Goal: Find specific fact: Find specific fact

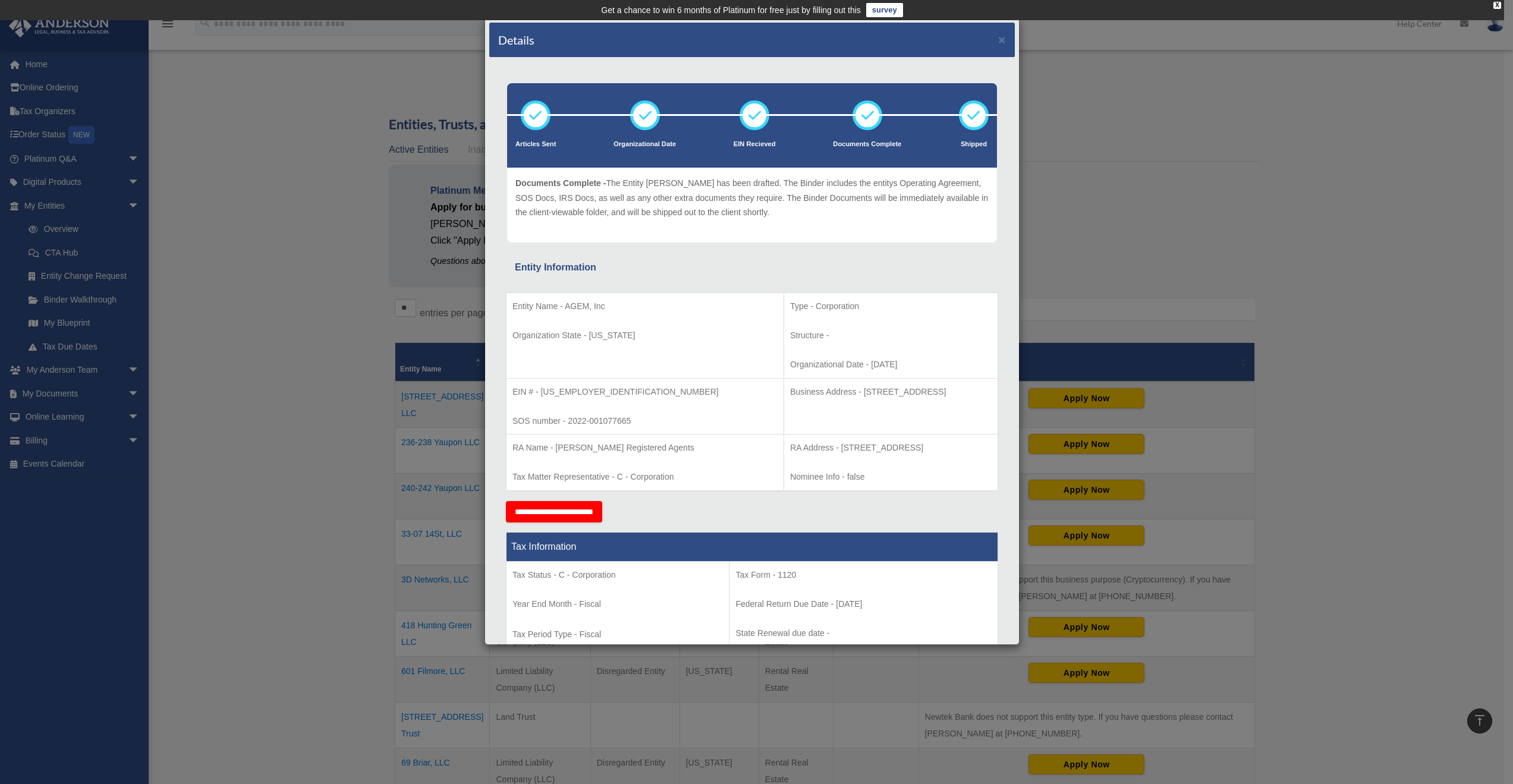
scroll to position [413, 0]
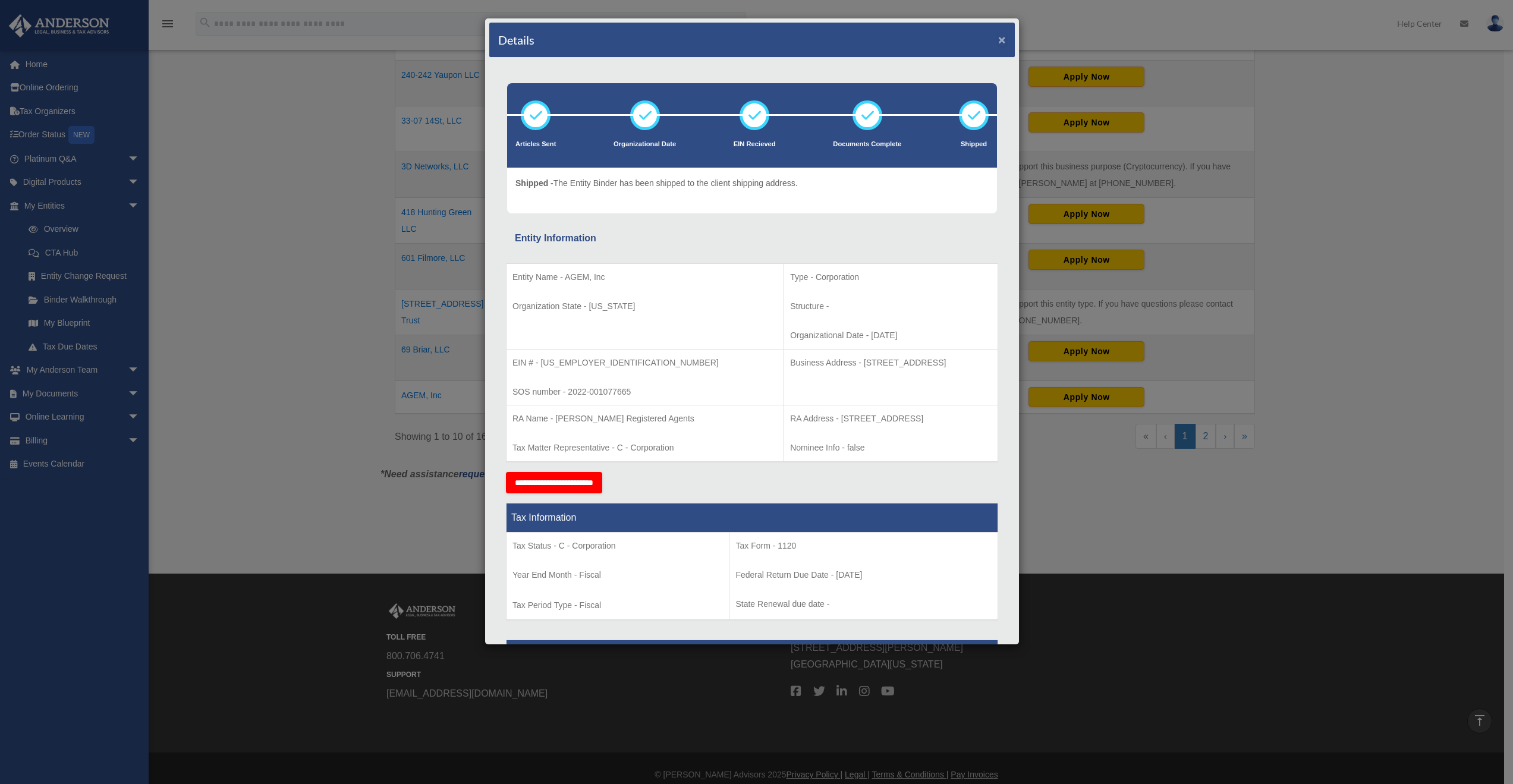
click at [998, 40] on button "×" at bounding box center [1002, 39] width 7 height 13
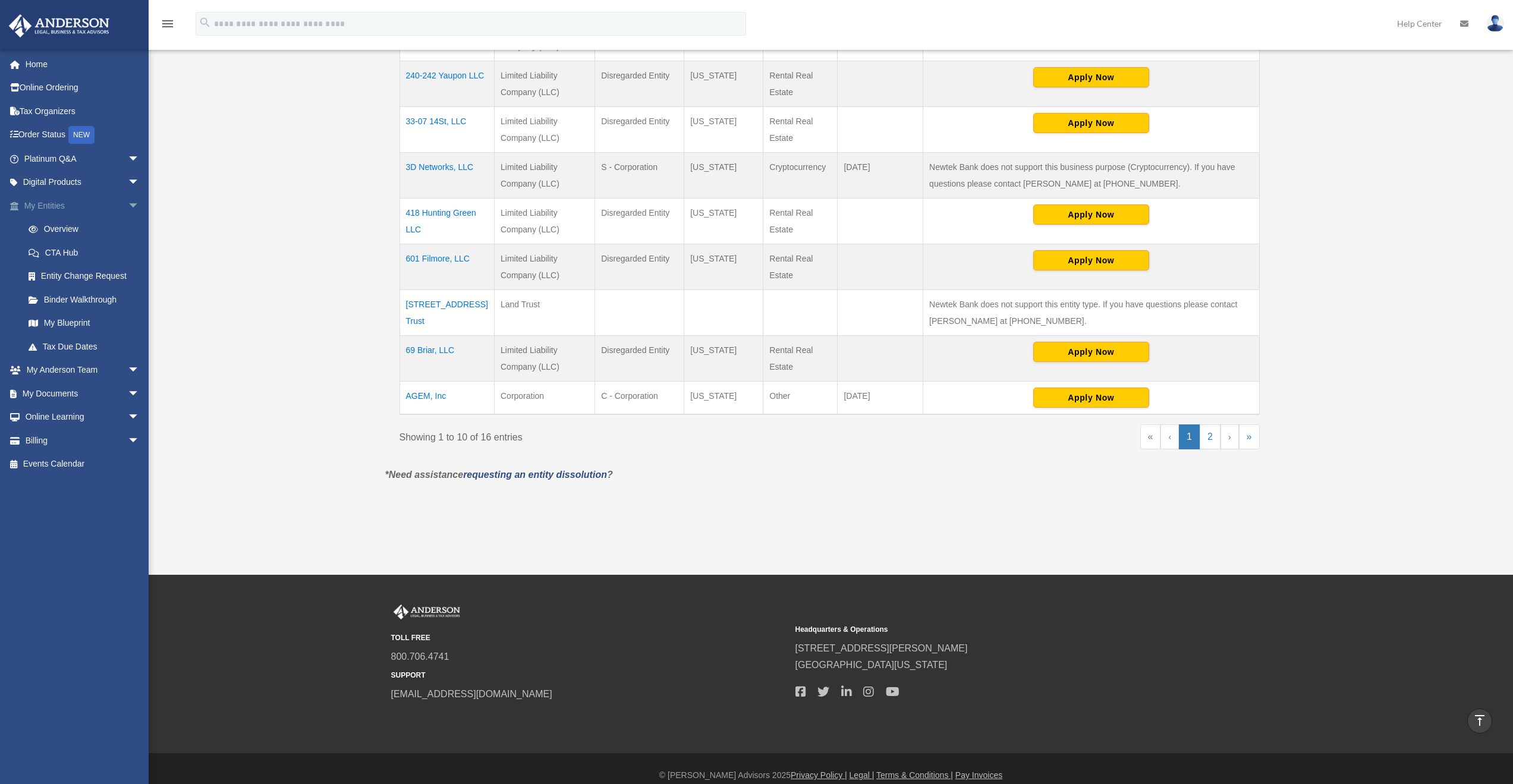
click at [52, 208] on link "My Entities arrow_drop_down" at bounding box center [82, 206] width 149 height 24
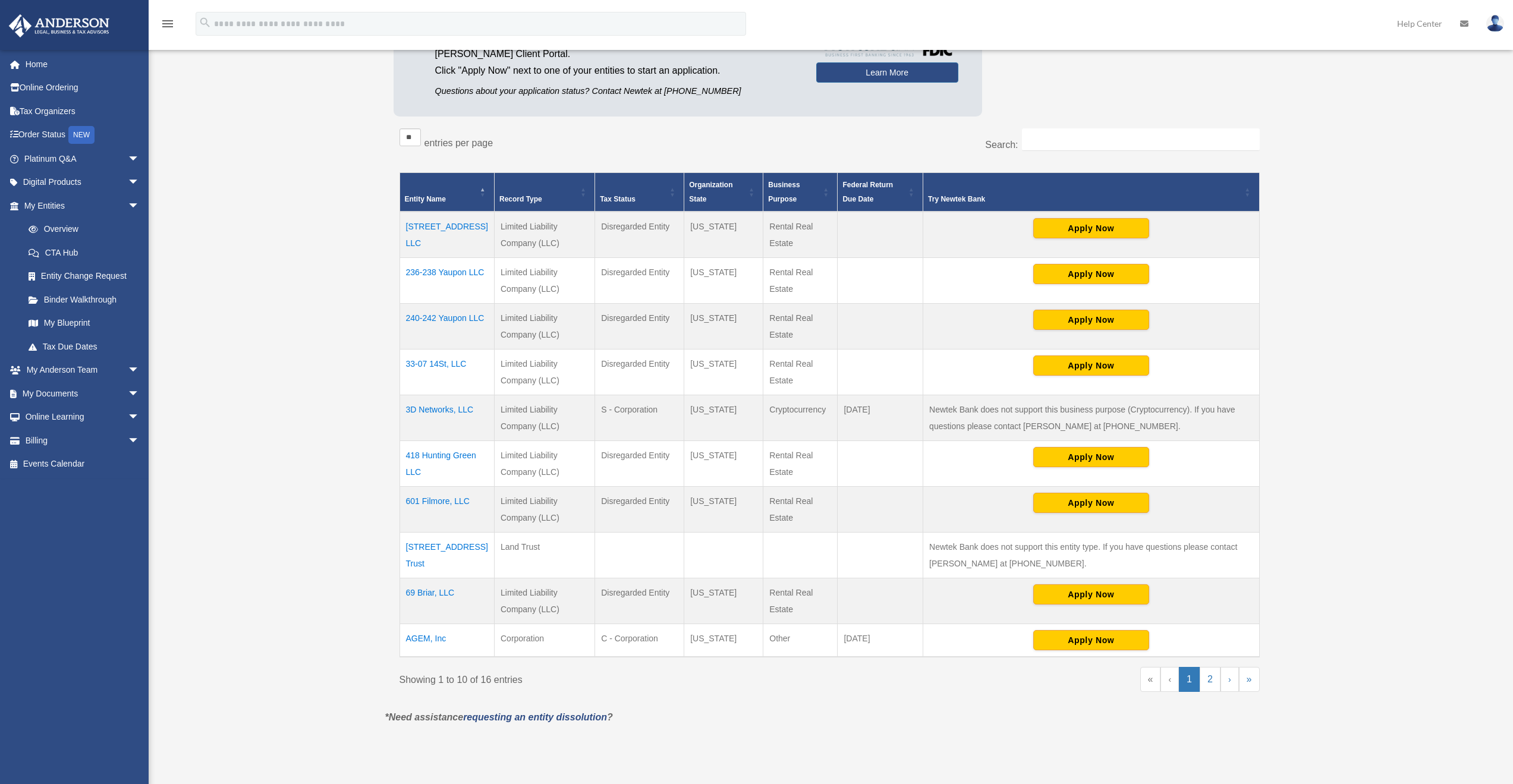
scroll to position [198, 0]
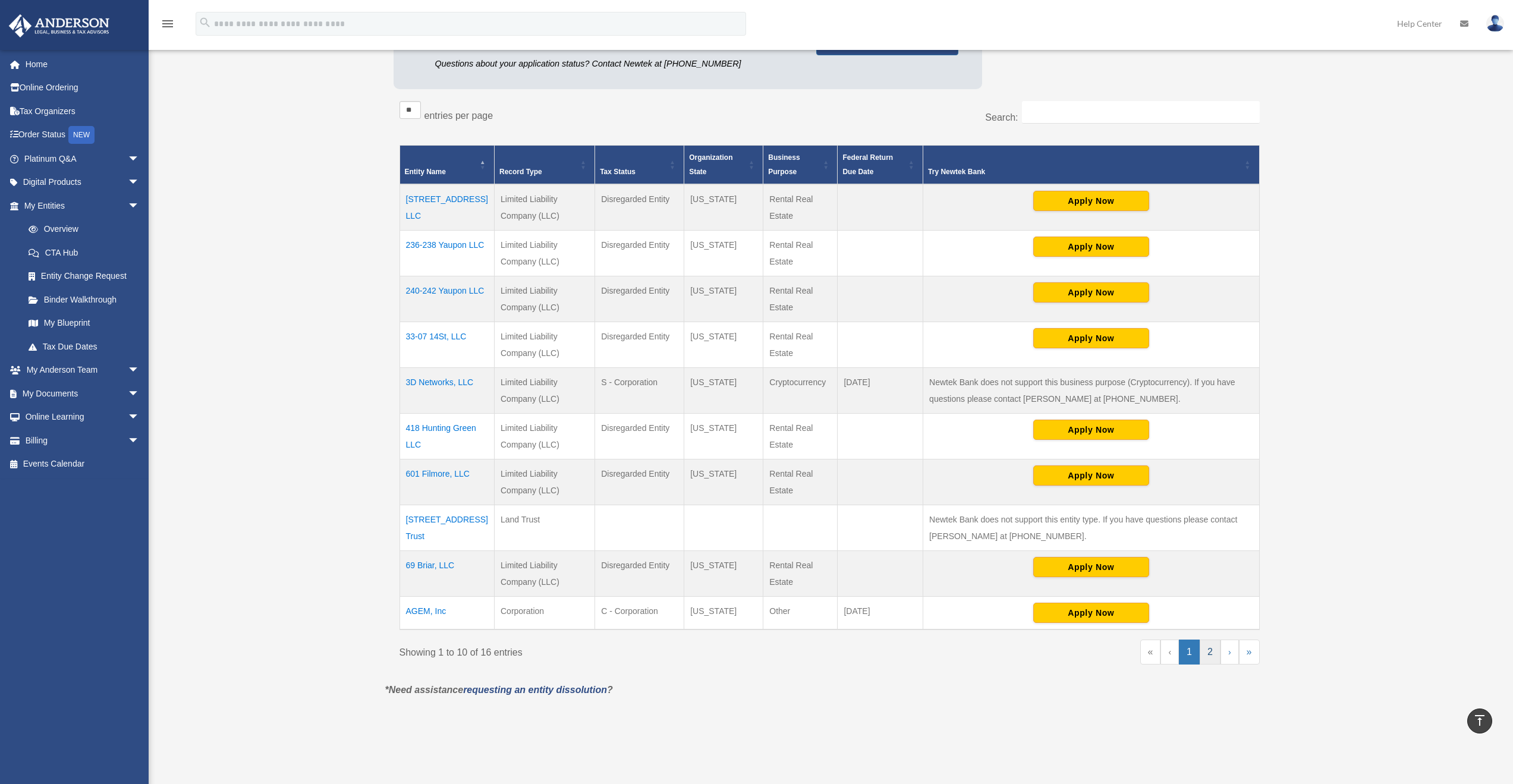
click at [1207, 646] on link "2" at bounding box center [1210, 652] width 21 height 25
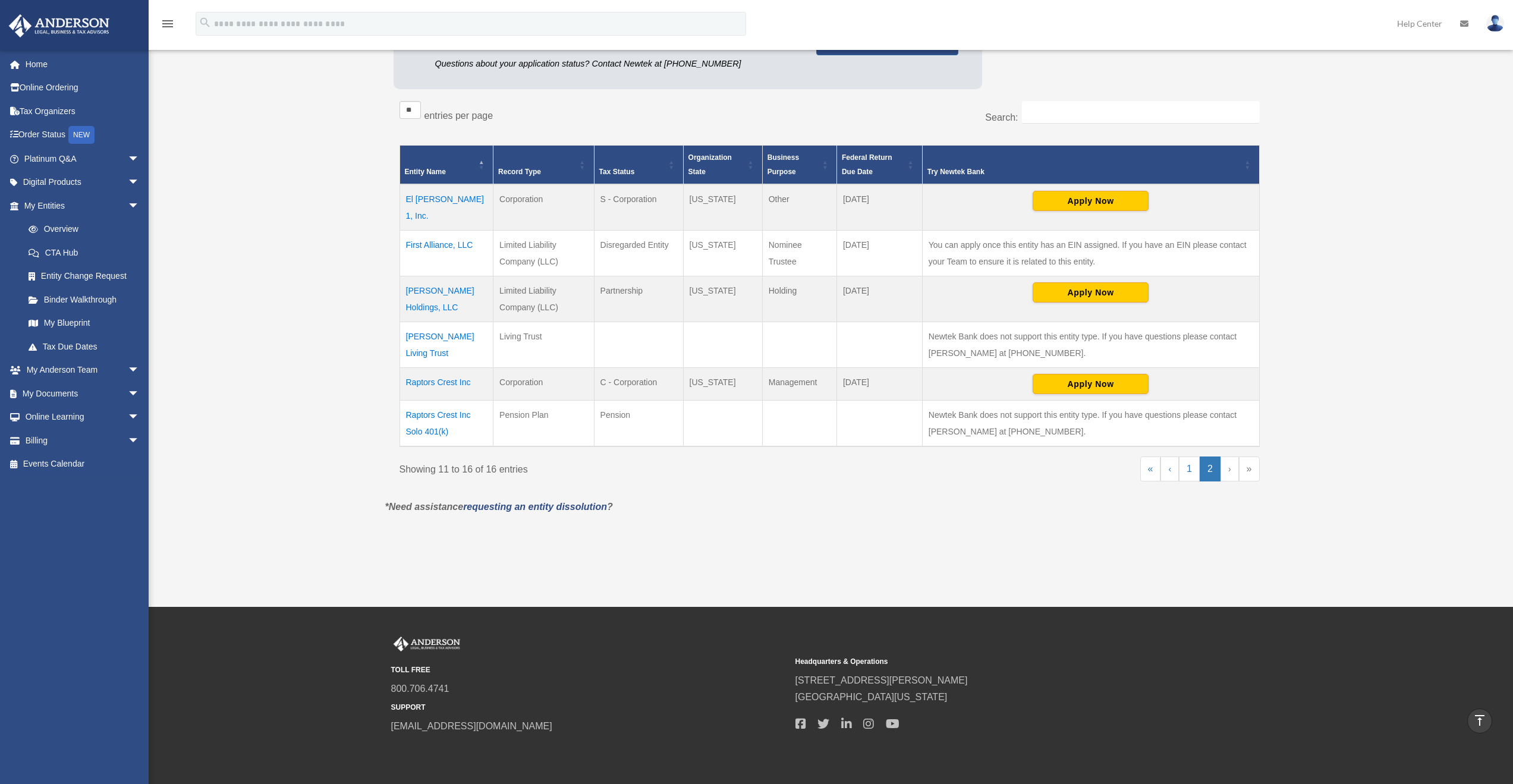
click at [437, 198] on td "El Caballero 1, Inc." at bounding box center [447, 207] width 94 height 46
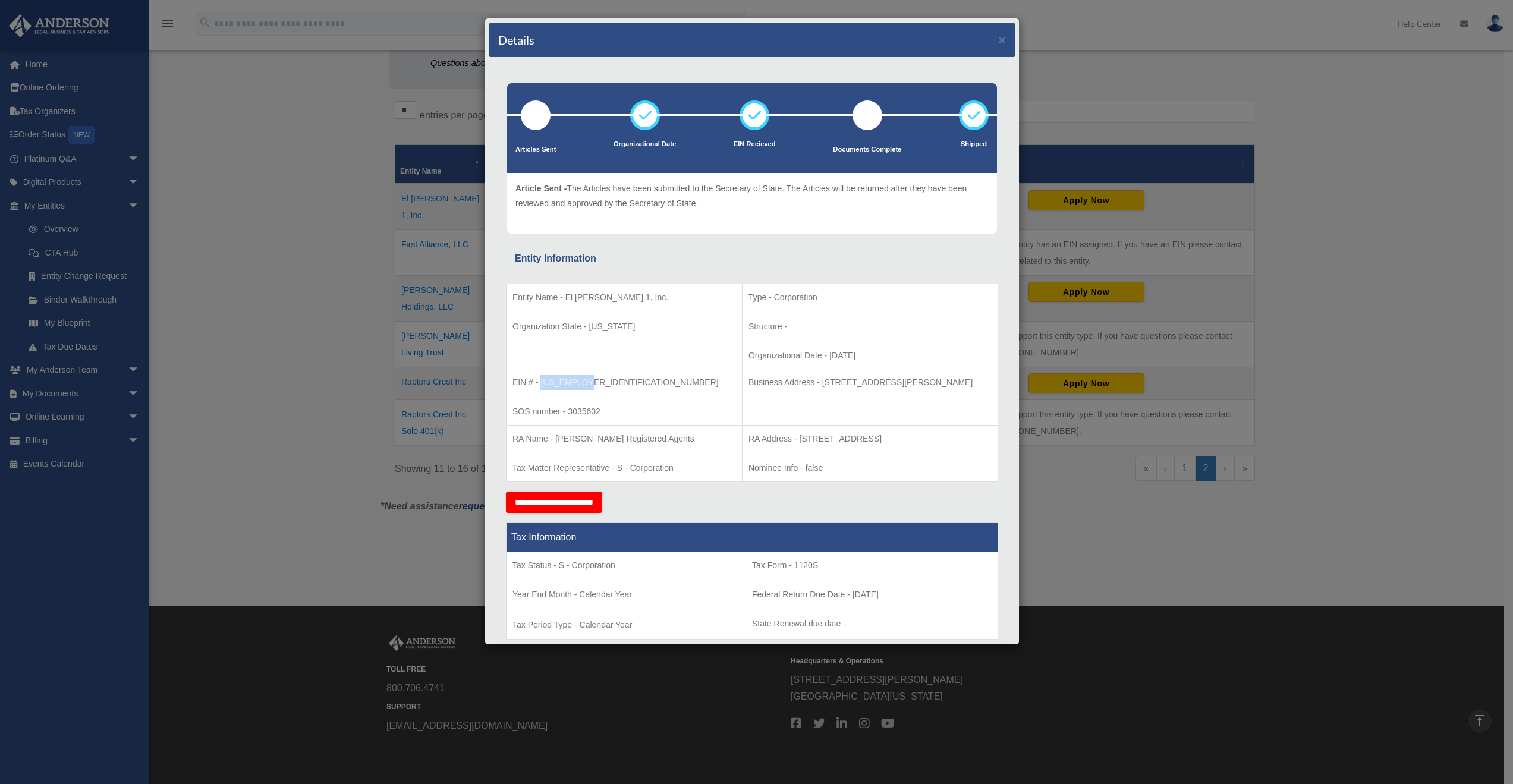
drag, startPoint x: 540, startPoint y: 383, endPoint x: 589, endPoint y: 389, distance: 49.4
click at [589, 389] on p "EIN # - 20-0954682" at bounding box center [624, 382] width 224 height 15
copy p "20-0954682"
click at [432, 352] on div "Details × Articles Sent Organizational Date" at bounding box center [756, 392] width 1513 height 784
